Goal: Information Seeking & Learning: Learn about a topic

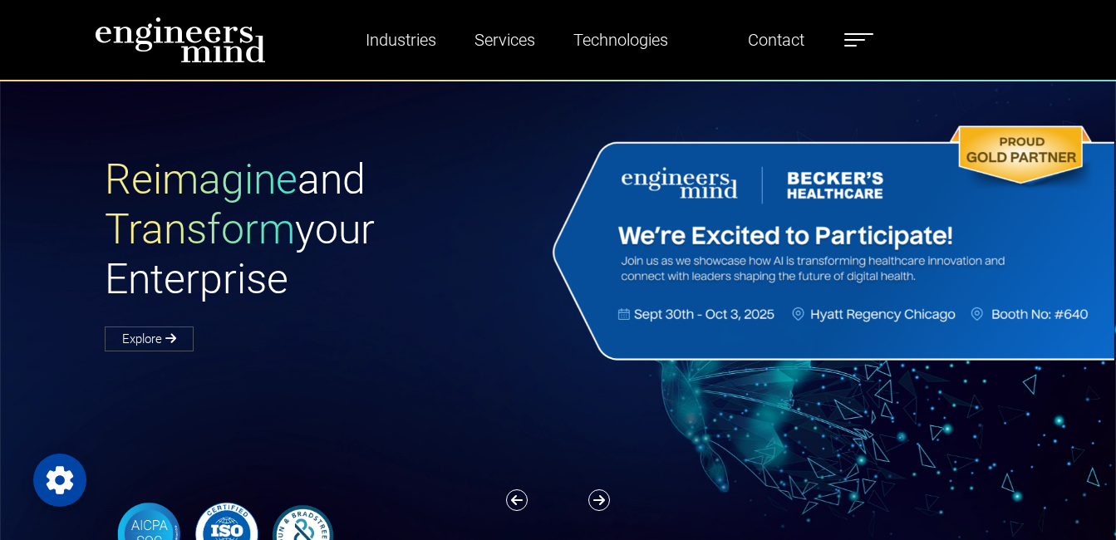
click at [859, 35] on label at bounding box center [858, 40] width 29 height 22
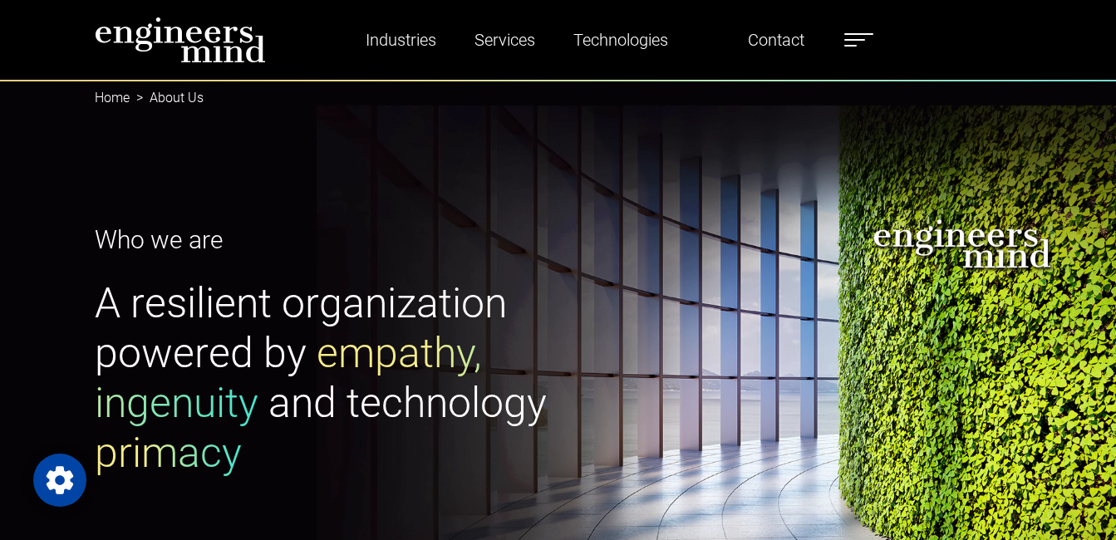
click at [856, 27] on ul "Industries Financial Services Healthcare Manufacturing Services Digital Transfo…" at bounding box center [601, 40] width 562 height 38
click at [853, 48] on label at bounding box center [858, 40] width 29 height 22
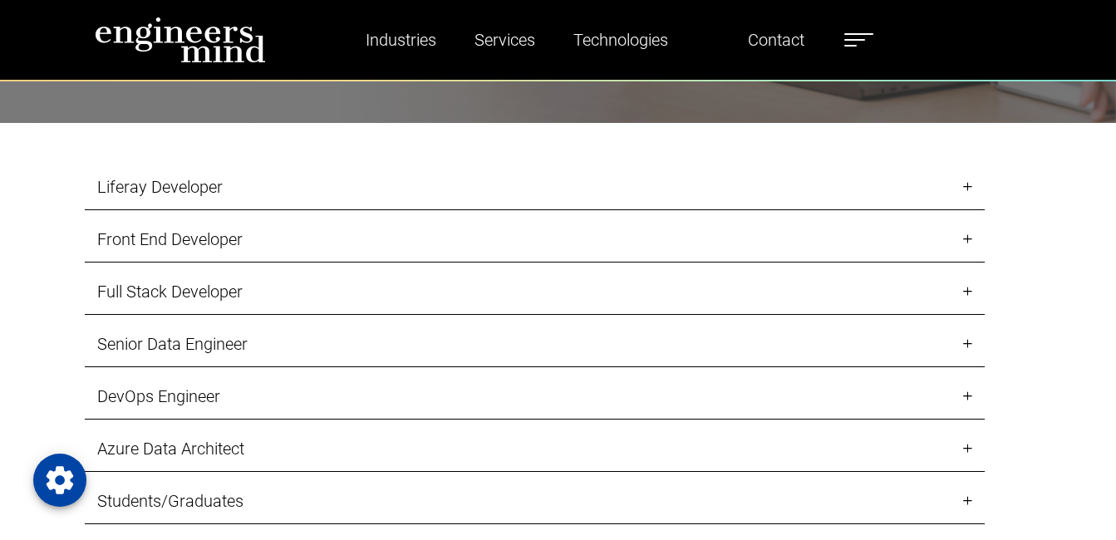
scroll to position [1671, 0]
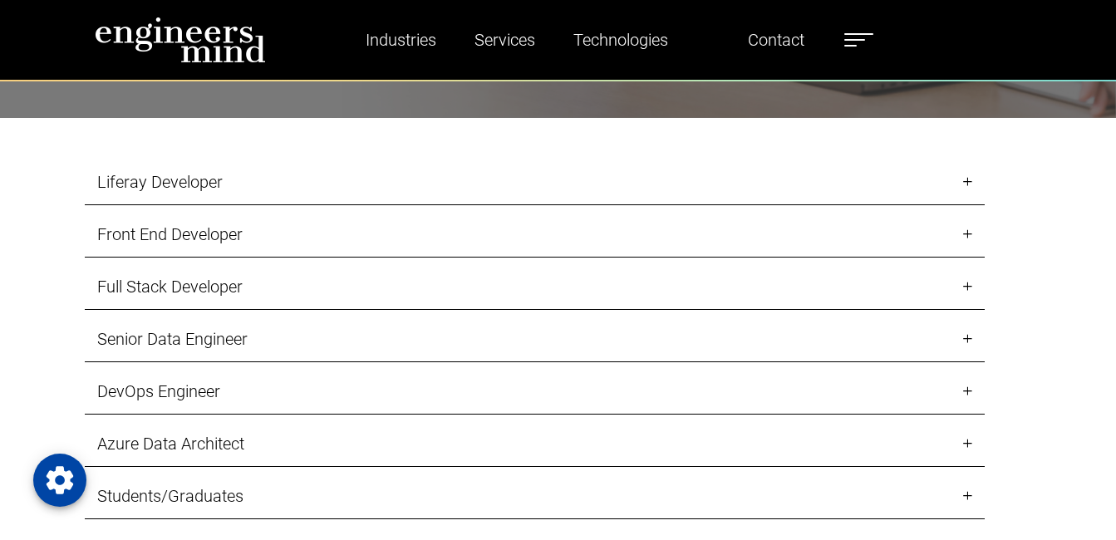
click at [955, 182] on link "Liferay Developer" at bounding box center [535, 183] width 900 height 46
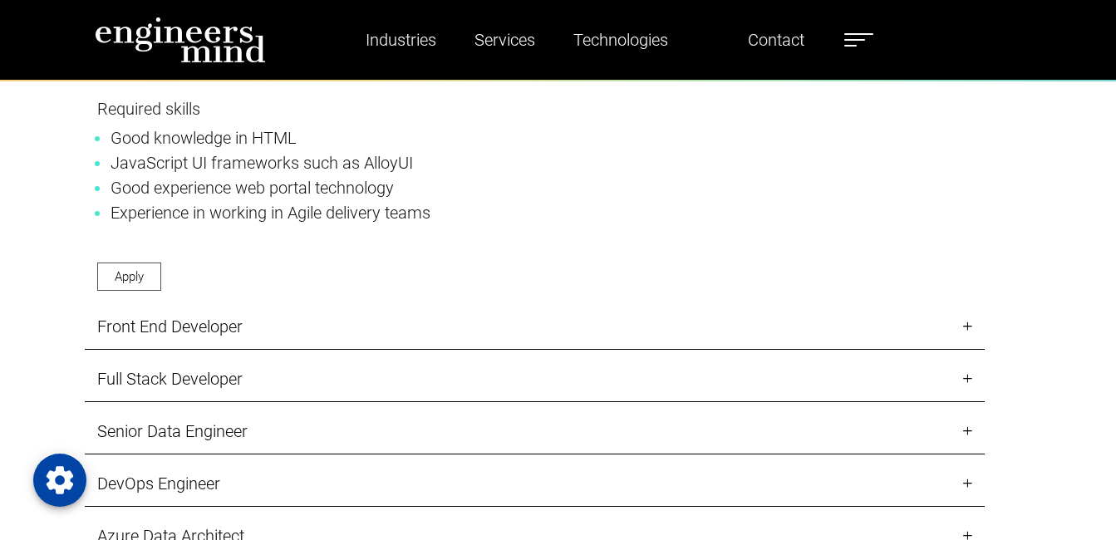
scroll to position [2252, 0]
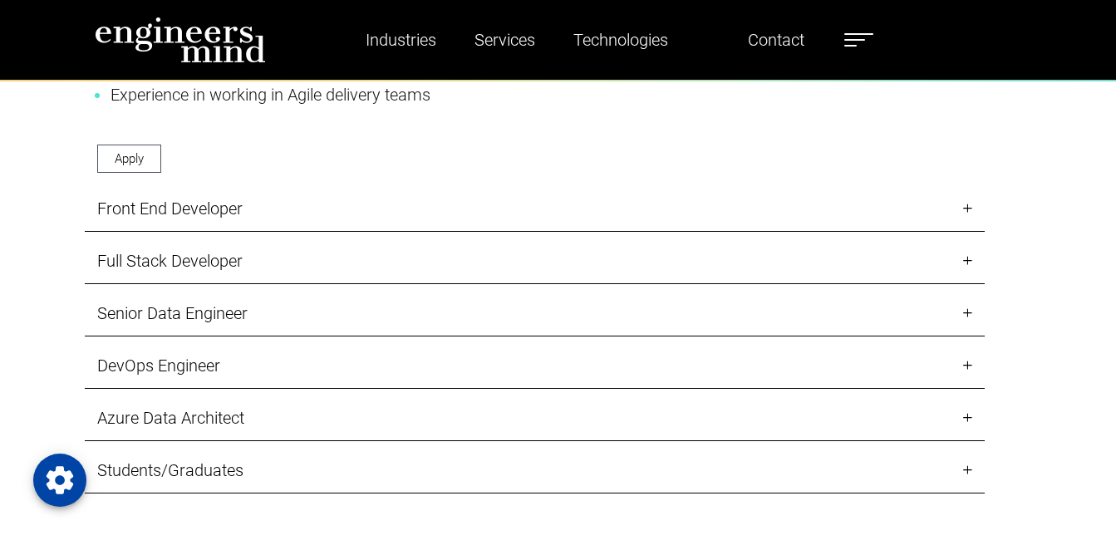
click at [955, 218] on link "Front End Developer" at bounding box center [535, 209] width 900 height 46
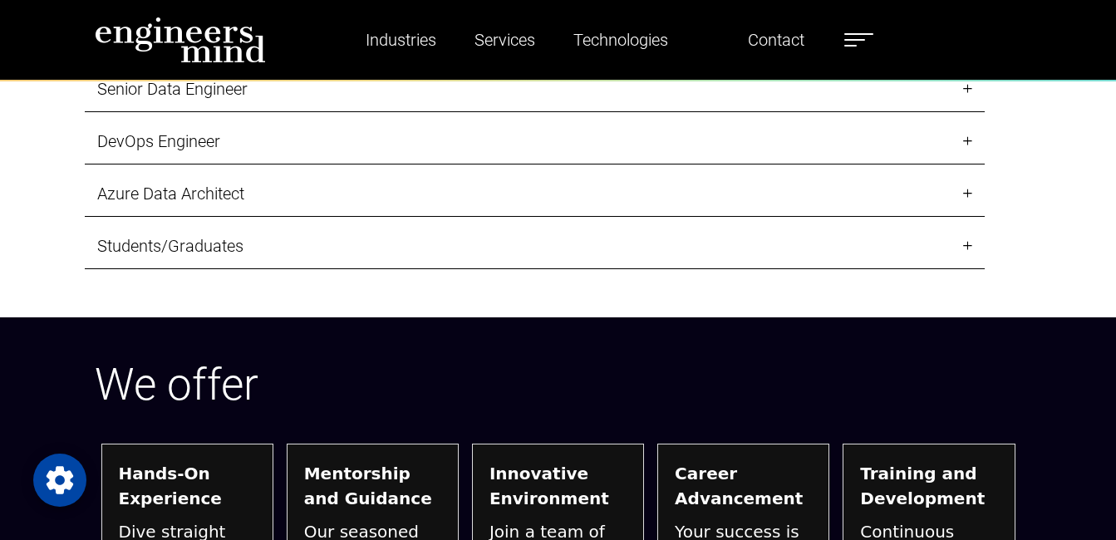
click at [763, 247] on link "Students/Graduates" at bounding box center [535, 247] width 900 height 46
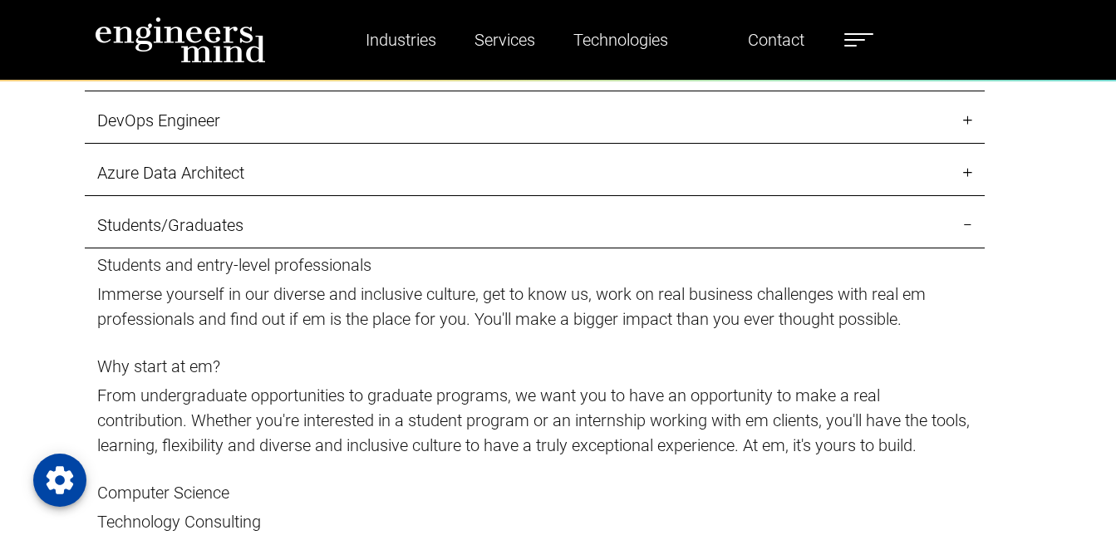
scroll to position [1920, 0]
